Goal: Information Seeking & Learning: Check status

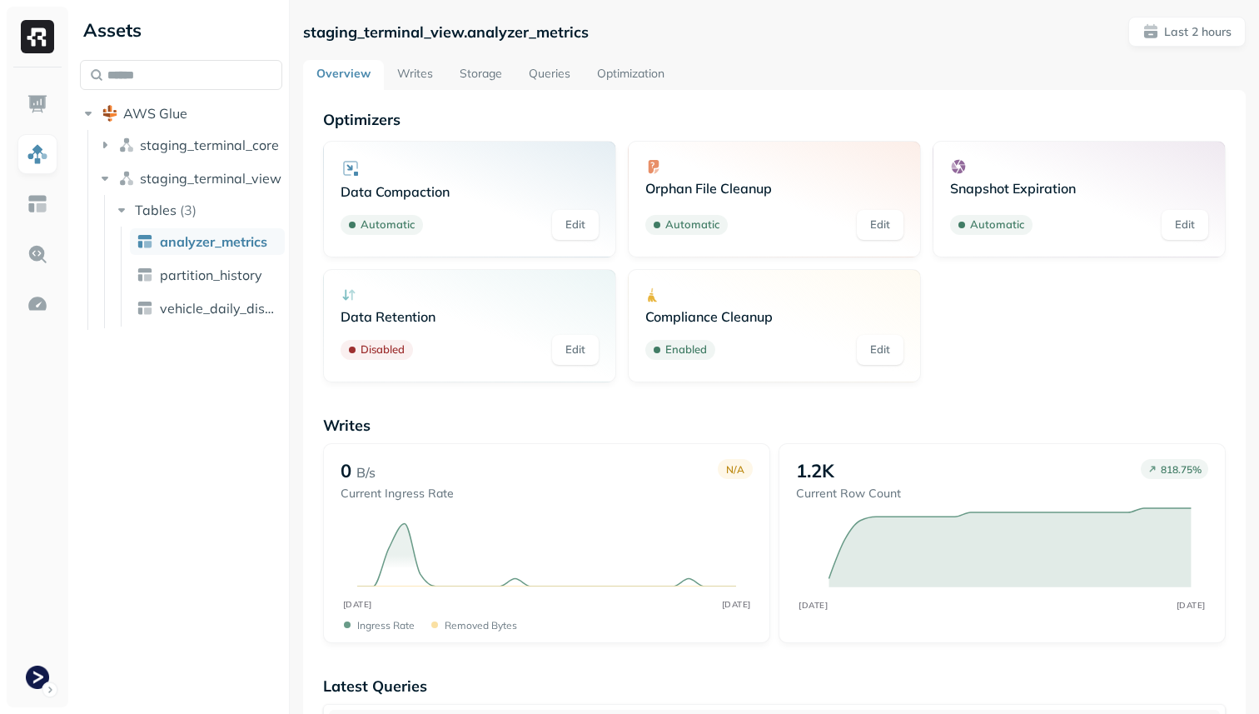
click at [629, 68] on link "Optimization" at bounding box center [631, 75] width 94 height 30
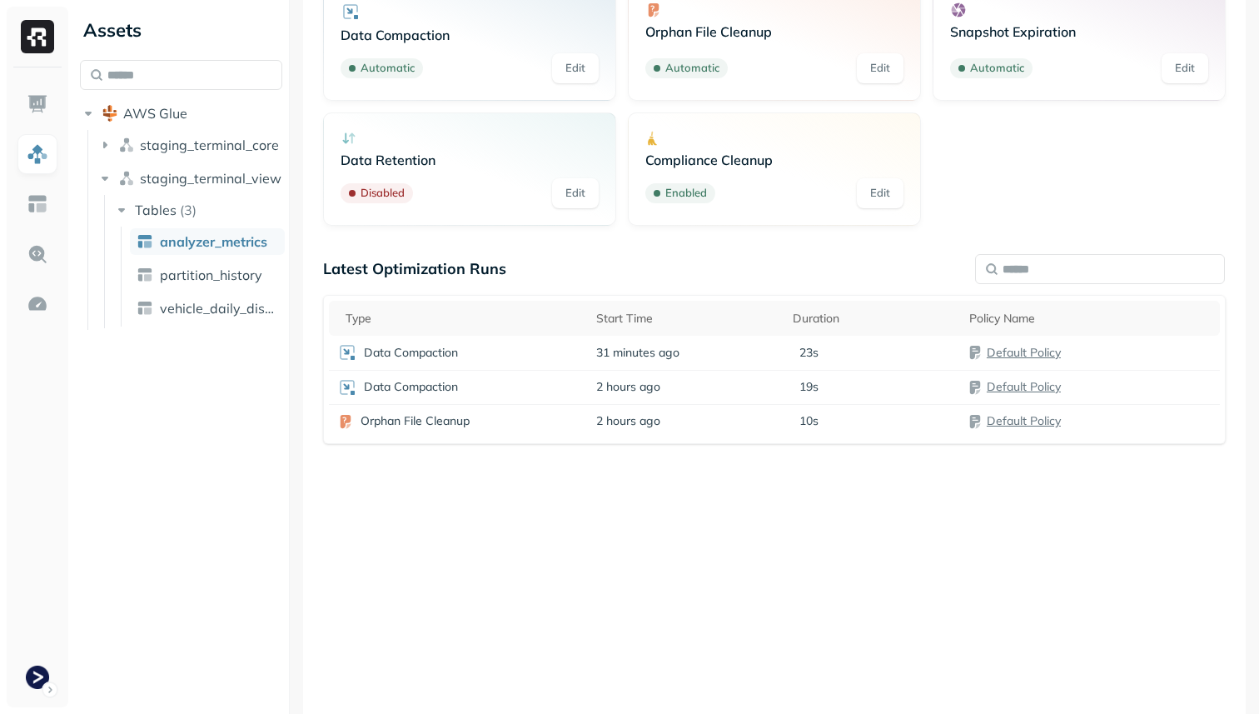
scroll to position [156, 0]
click at [554, 343] on div "Data Compaction" at bounding box center [458, 353] width 242 height 20
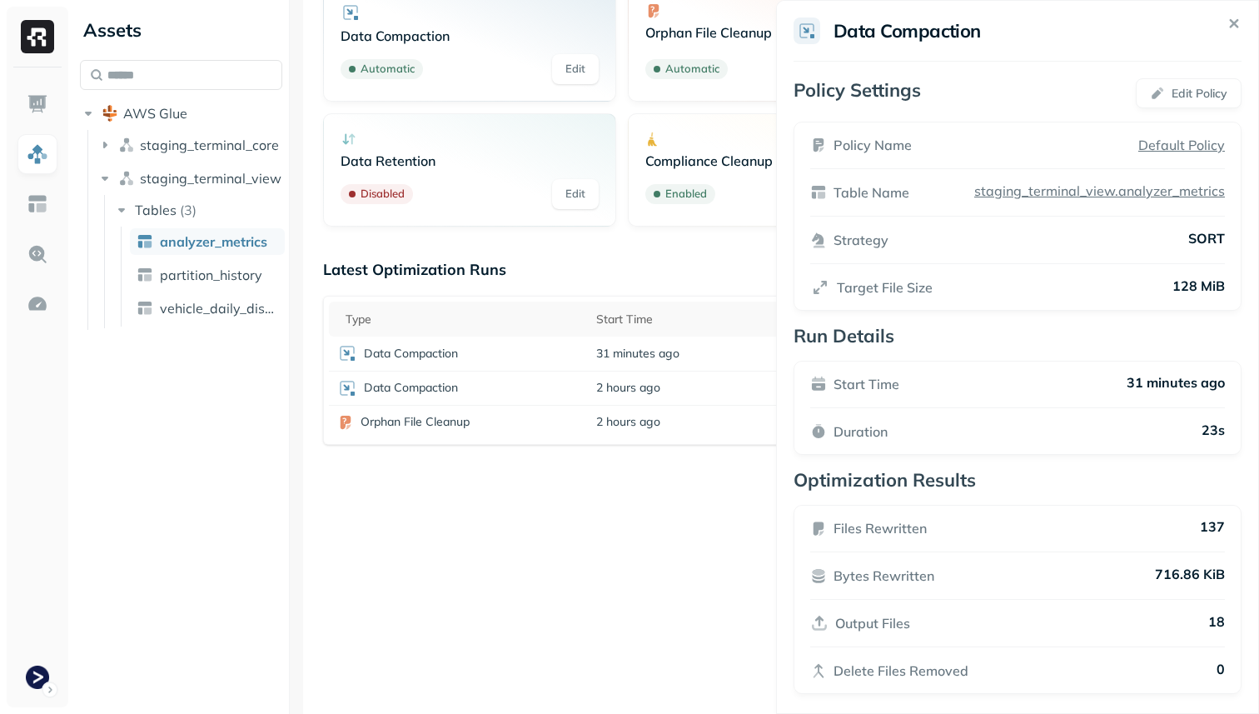
click at [561, 547] on html "Assets AWS Glue staging_terminal_core staging_terminal_view Tables ( 3 ) analyz…" at bounding box center [629, 357] width 1259 height 714
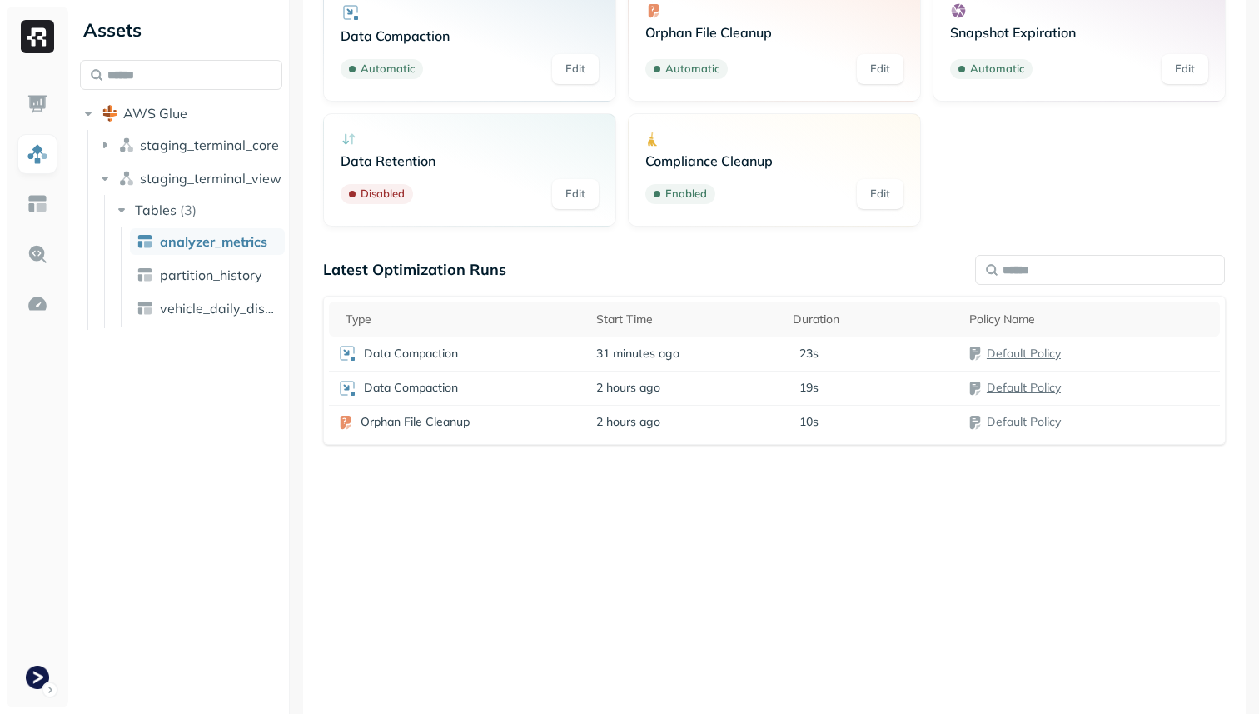
scroll to position [0, 0]
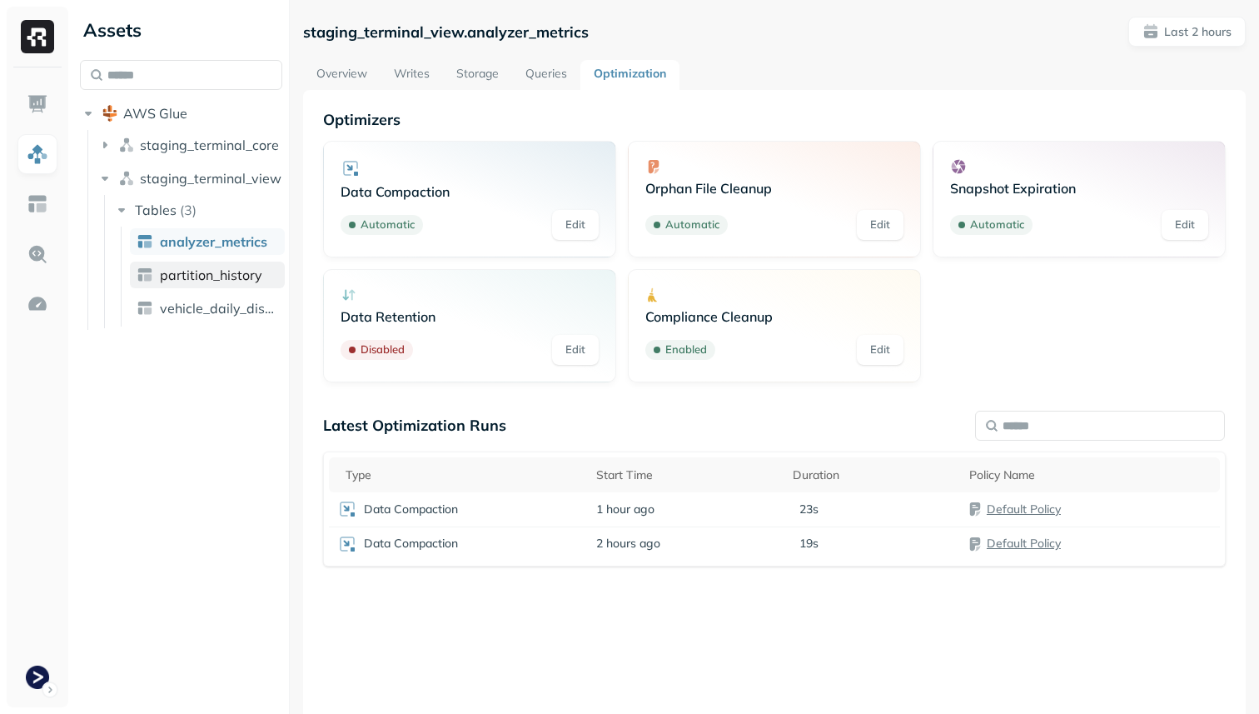
click at [247, 275] on span "partition_history" at bounding box center [211, 275] width 102 height 17
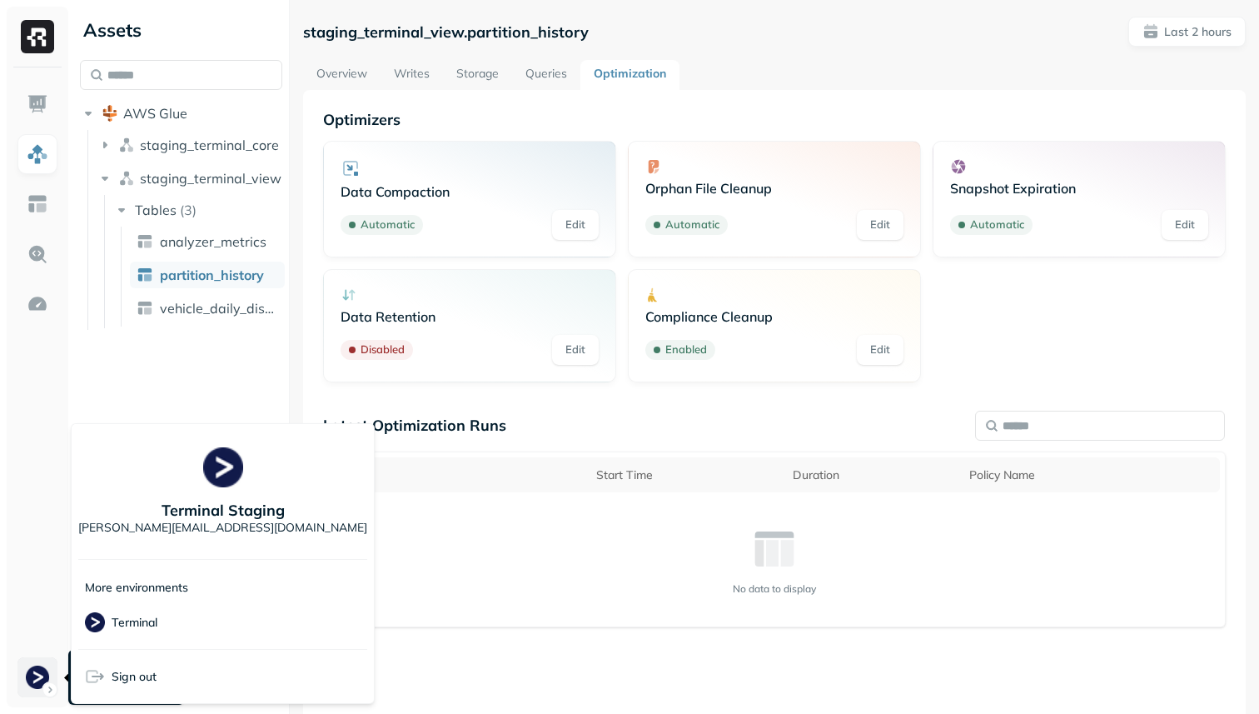
click at [35, 669] on html "Assets AWS Glue staging_terminal_core staging_terminal_view Tables ( 3 ) analyz…" at bounding box center [629, 357] width 1259 height 714
click at [535, 616] on html "Assets AWS Glue staging_terminal_core staging_terminal_view Tables ( 3 ) analyz…" at bounding box center [629, 357] width 1259 height 714
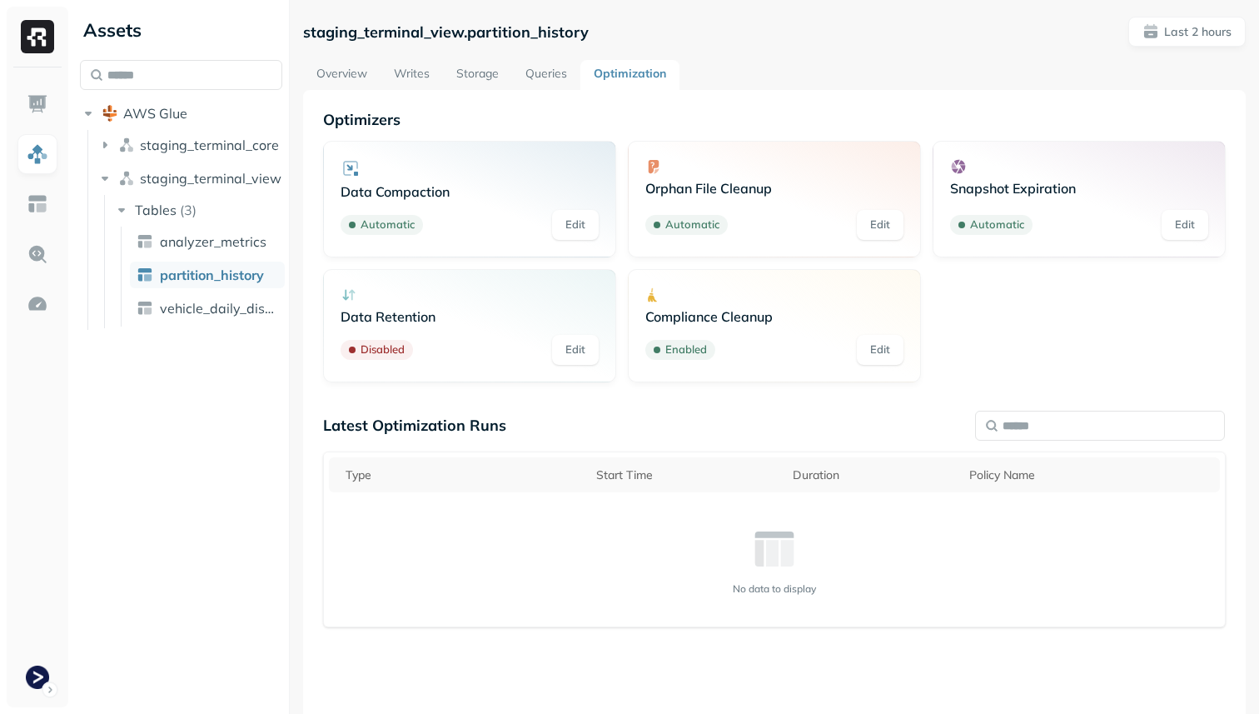
click at [616, 66] on link "Optimization" at bounding box center [630, 75] width 99 height 30
click at [1212, 31] on p "Last 2 hours" at bounding box center [1198, 32] width 67 height 16
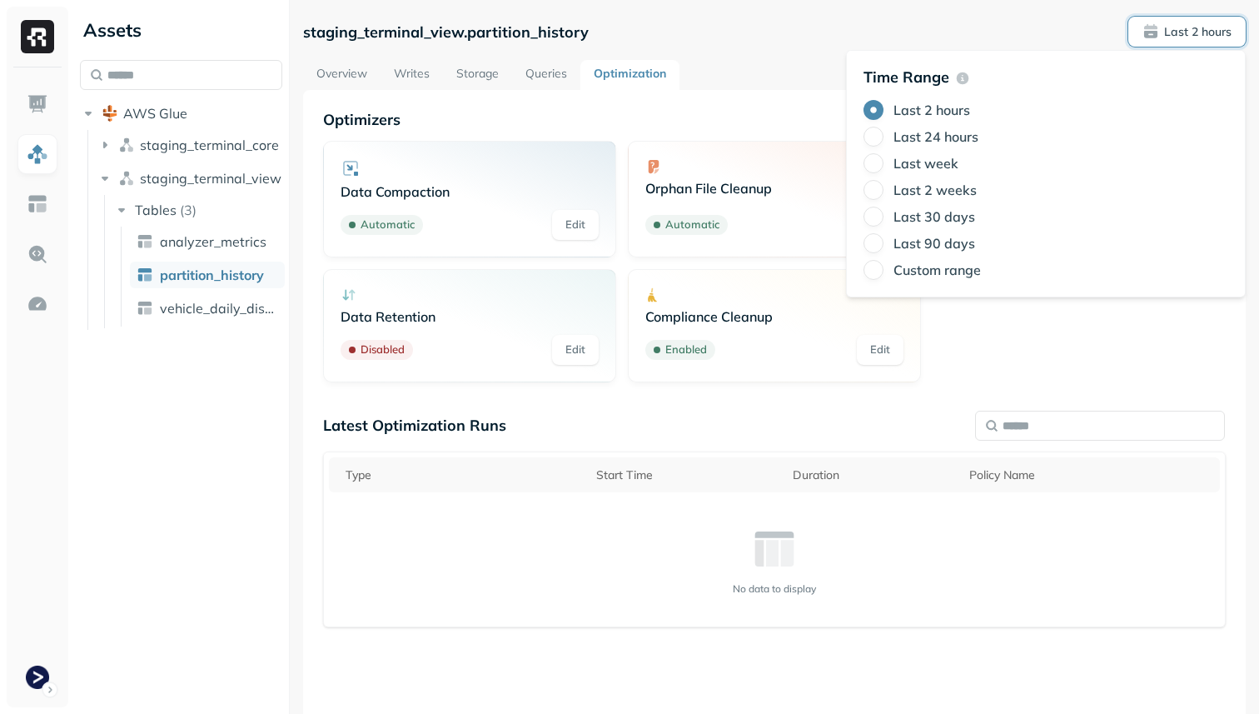
click at [923, 134] on label "Last 24 hours" at bounding box center [936, 136] width 85 height 17
click at [884, 134] on button "Last 24 hours" at bounding box center [874, 137] width 20 height 20
click at [829, 627] on div "Latest Optimization Runs Type Start Time Duration Policy Name Orphan File Clean…" at bounding box center [774, 647] width 903 height 463
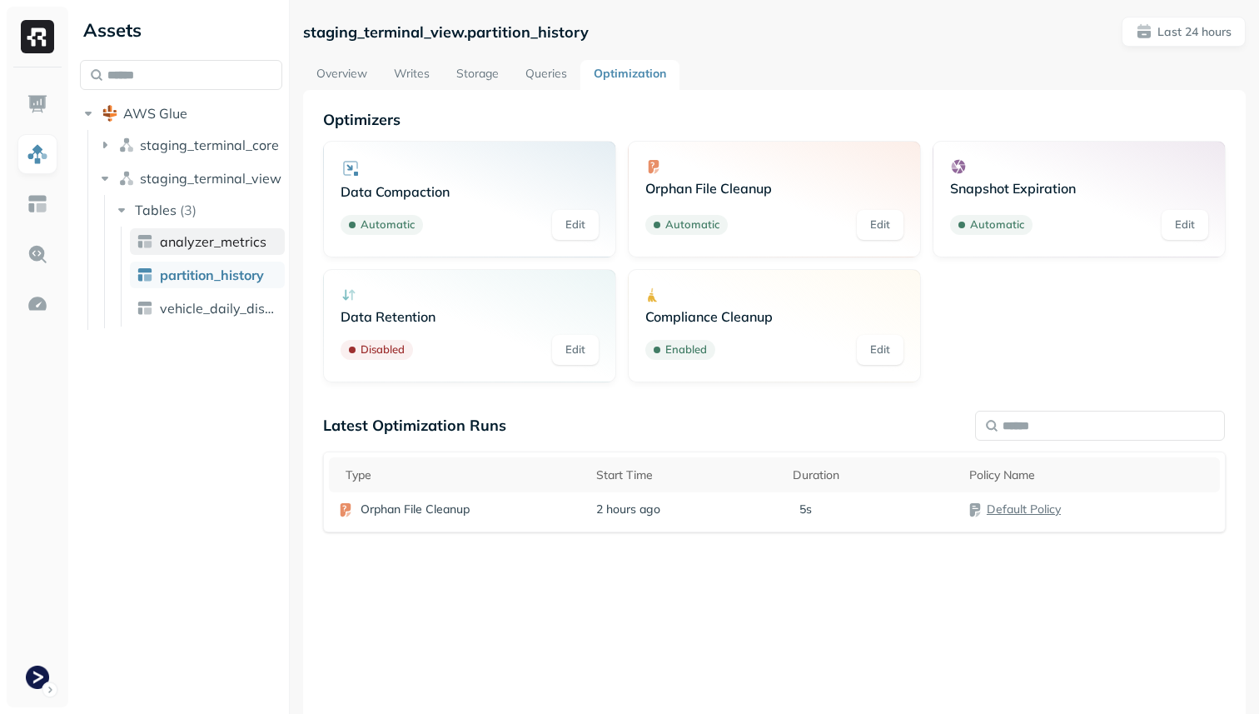
click at [237, 246] on span "analyzer_metrics" at bounding box center [213, 241] width 107 height 17
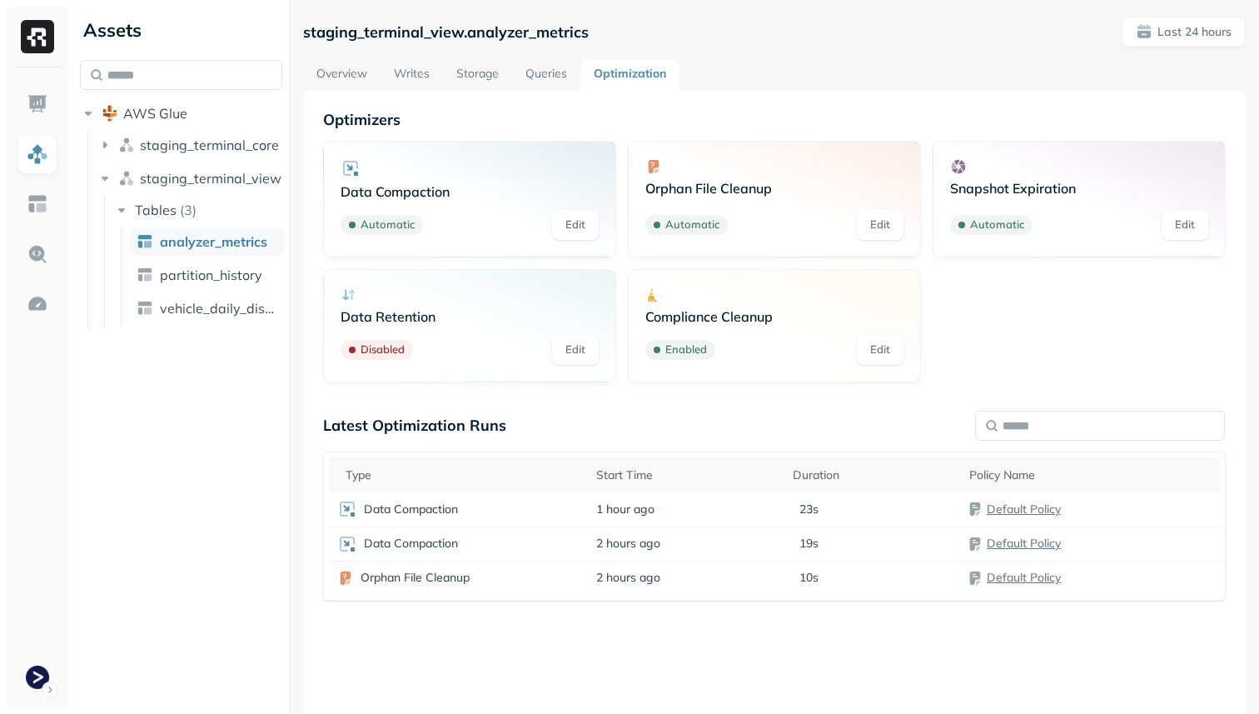
click at [338, 62] on link "Overview" at bounding box center [341, 75] width 77 height 30
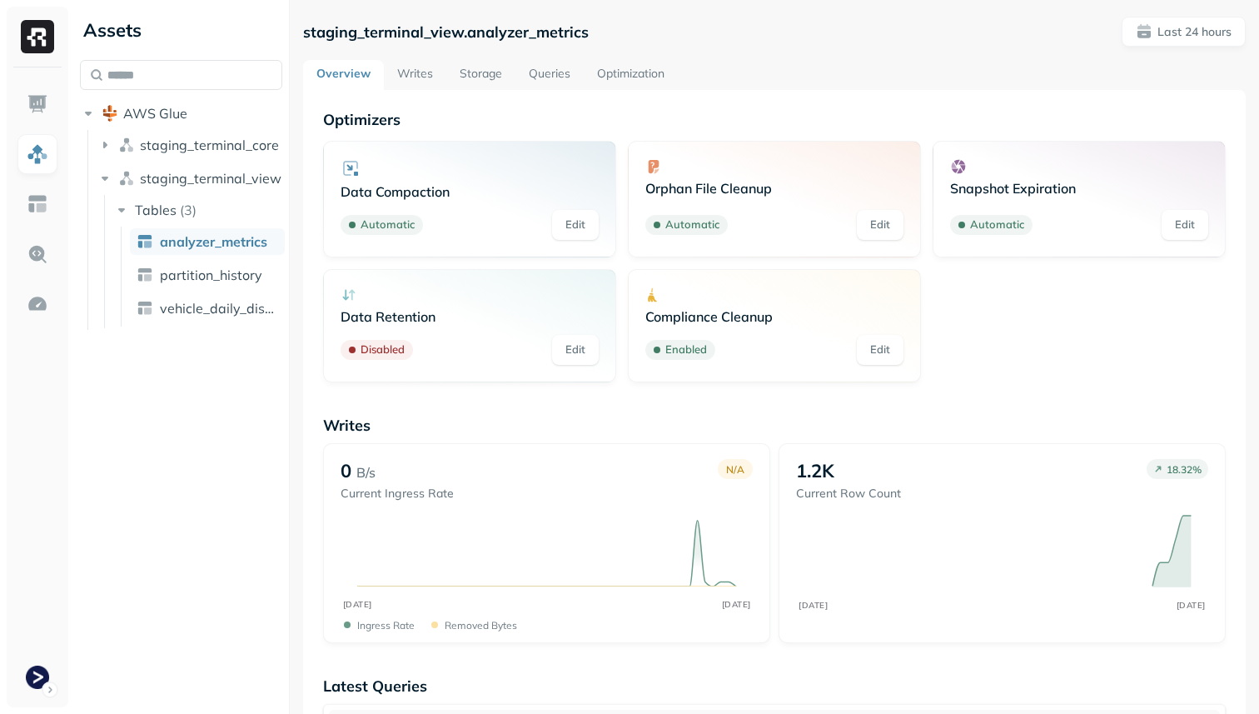
click at [491, 79] on link "Storage" at bounding box center [480, 75] width 69 height 30
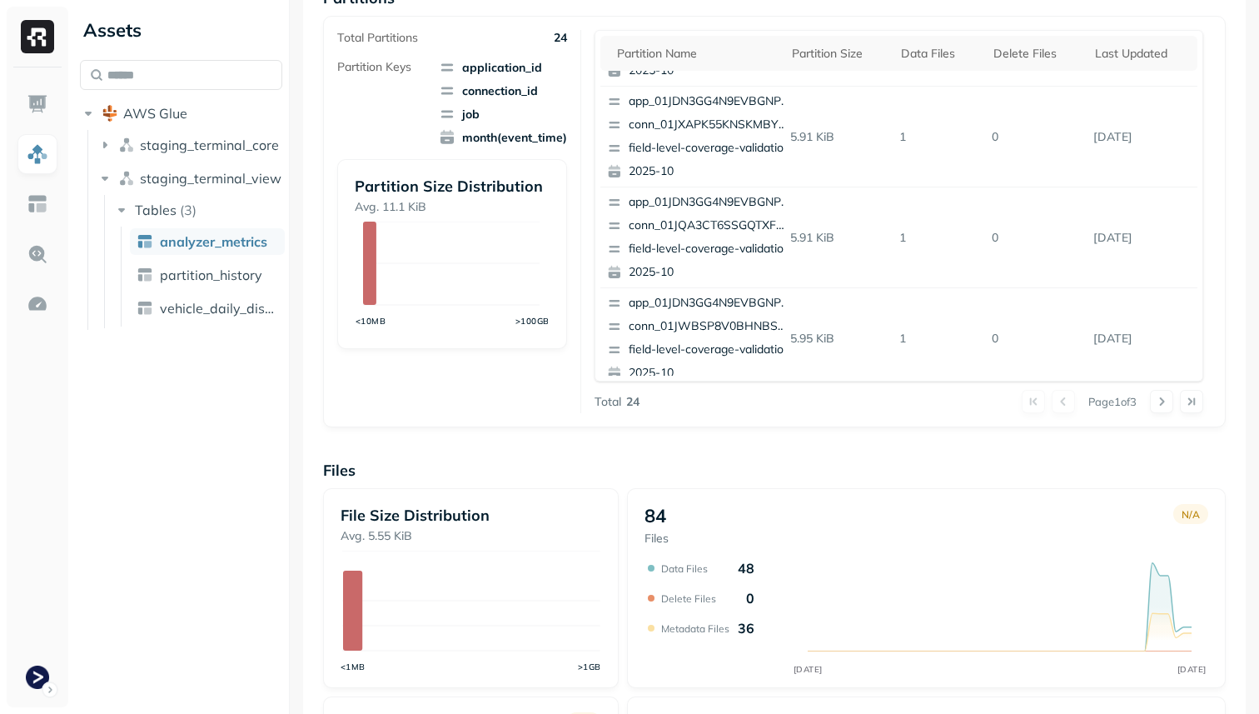
scroll to position [560, 0]
